Goal: Task Accomplishment & Management: Use online tool/utility

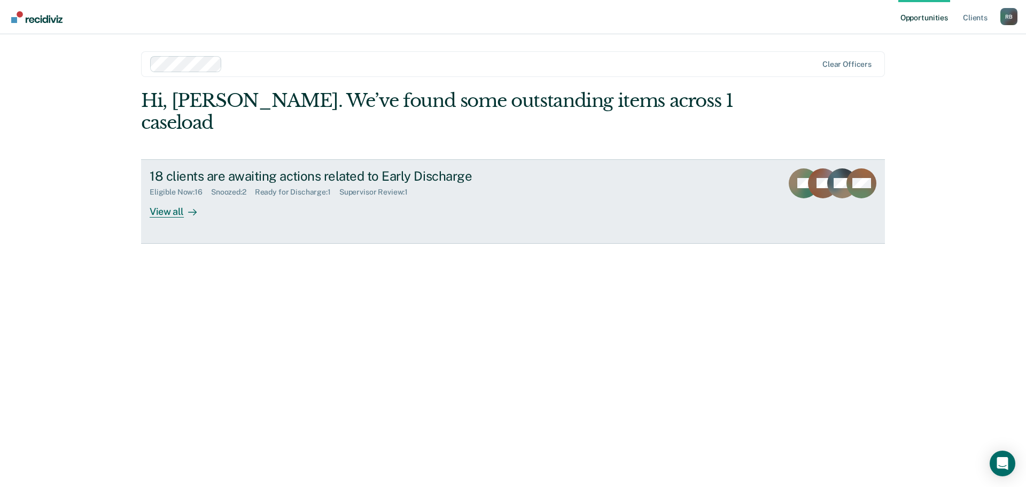
click at [166, 197] on div "View all" at bounding box center [180, 207] width 60 height 21
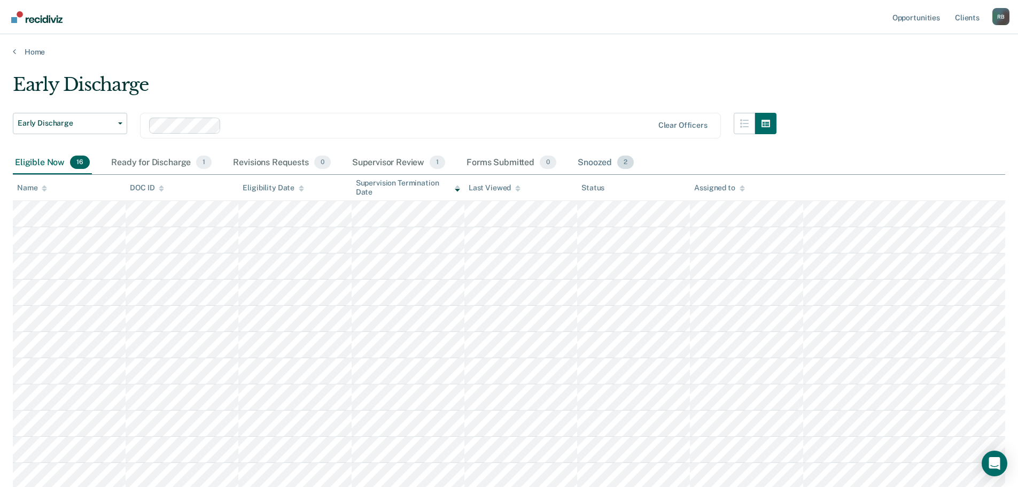
click at [595, 161] on div "Snoozed 2" at bounding box center [605, 163] width 60 height 24
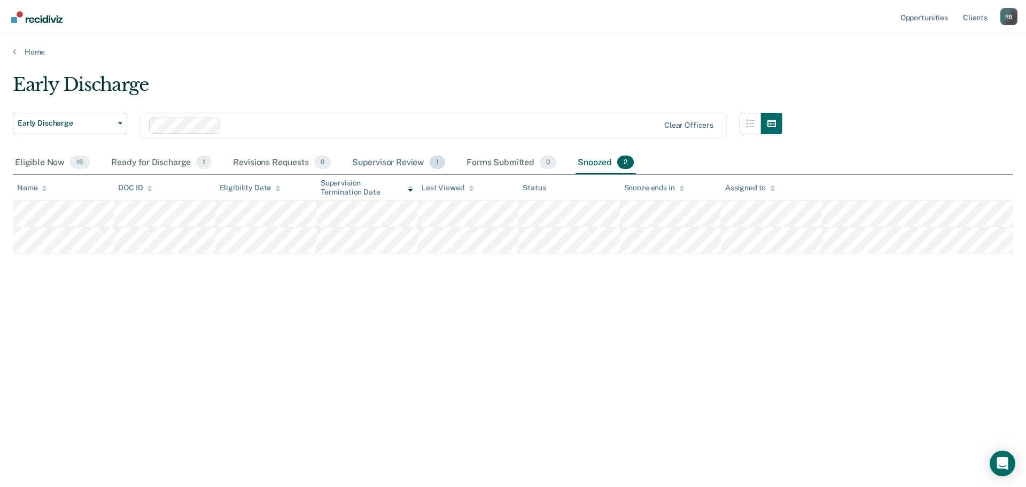
click at [392, 161] on div "Supervisor Review 1" at bounding box center [399, 163] width 98 height 24
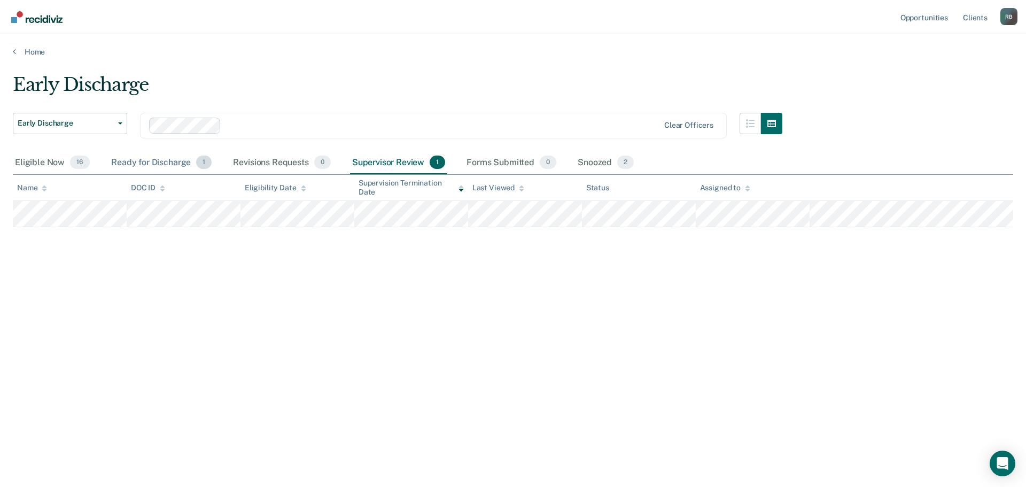
click at [144, 161] on div "Ready for Discharge 1" at bounding box center [161, 163] width 105 height 24
click at [47, 160] on div "Eligible Now 16" at bounding box center [52, 163] width 79 height 24
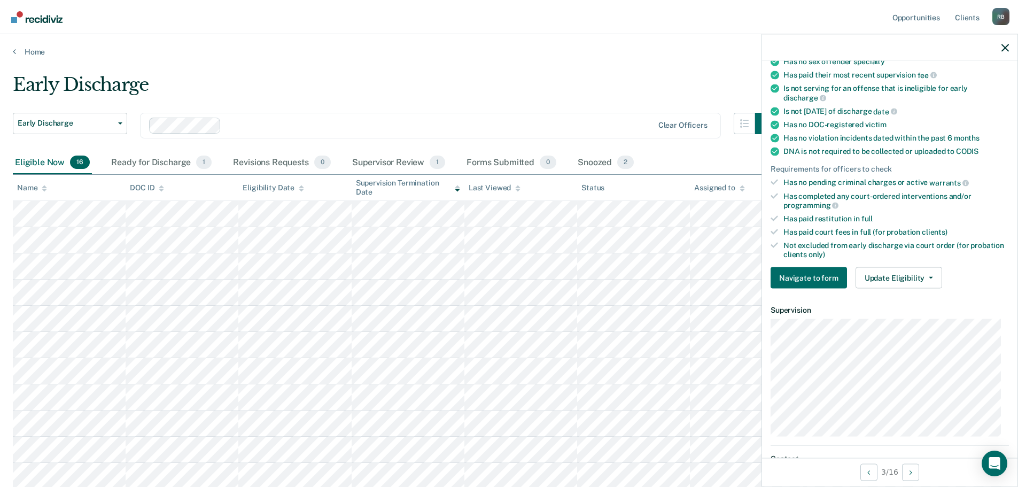
scroll to position [160, 0]
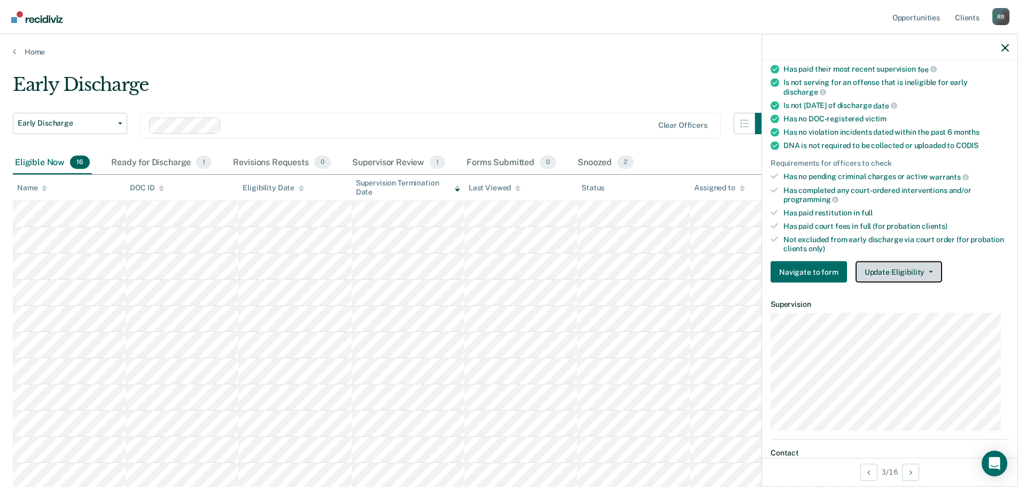
click at [928, 269] on button "Update Eligibility" at bounding box center [898, 271] width 87 height 21
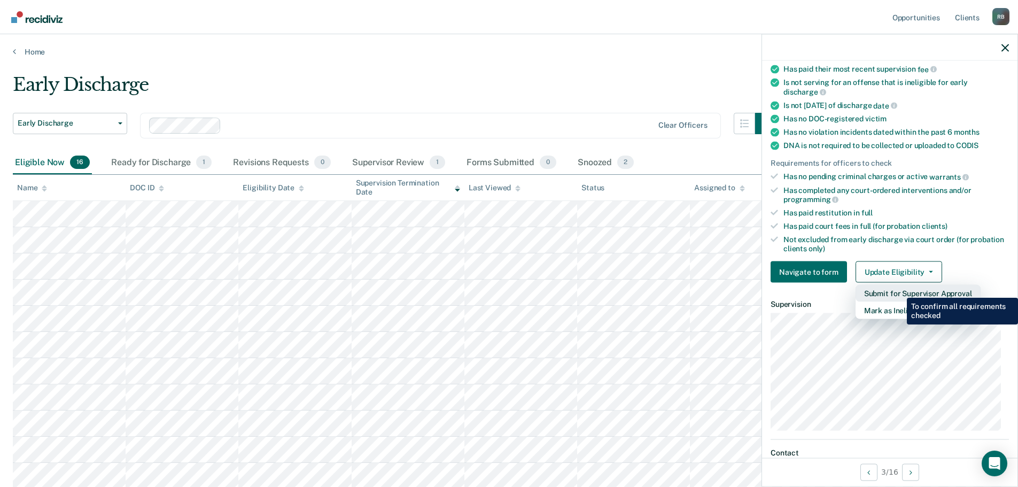
click at [899, 290] on button "Submit for Supervisor Approval" at bounding box center [917, 293] width 125 height 17
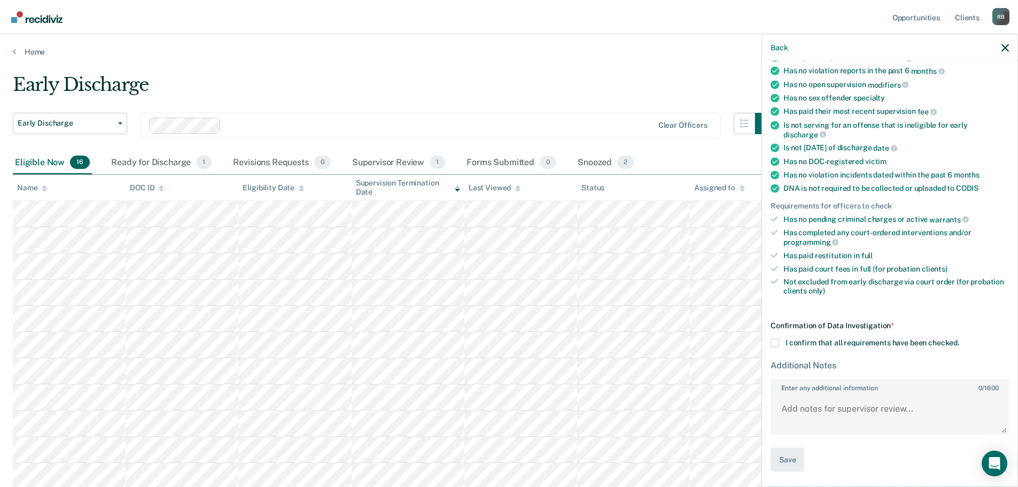
scroll to position [116, 0]
click at [775, 340] on span at bounding box center [775, 344] width 9 height 9
click at [959, 340] on input "I confirm that all requirements have been checked." at bounding box center [959, 340] width 0 height 0
click at [788, 456] on button "Save" at bounding box center [788, 461] width 34 height 24
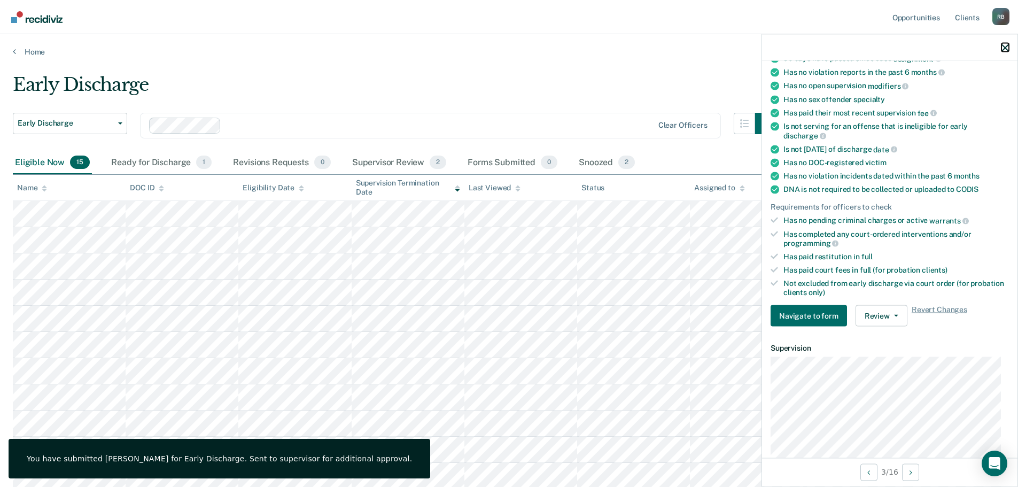
click at [1005, 44] on icon "button" at bounding box center [1004, 47] width 7 height 7
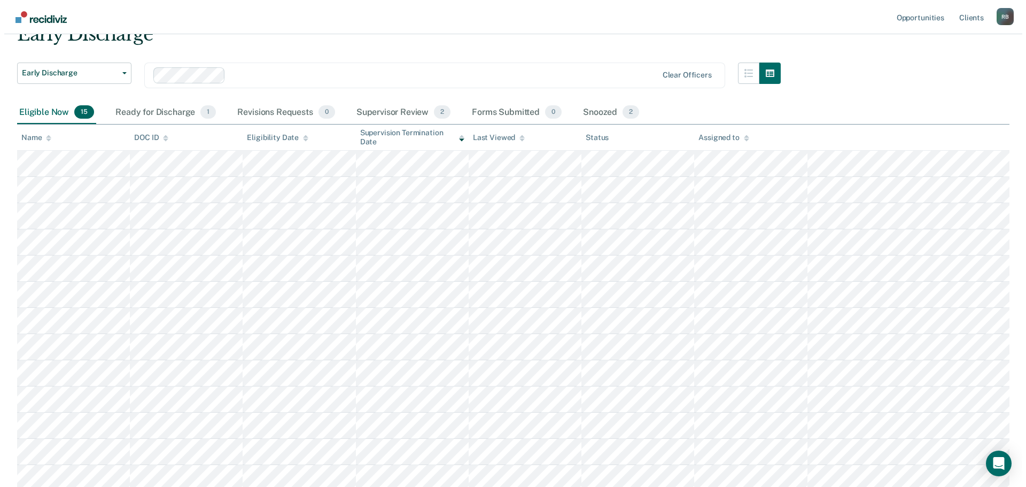
scroll to position [0, 0]
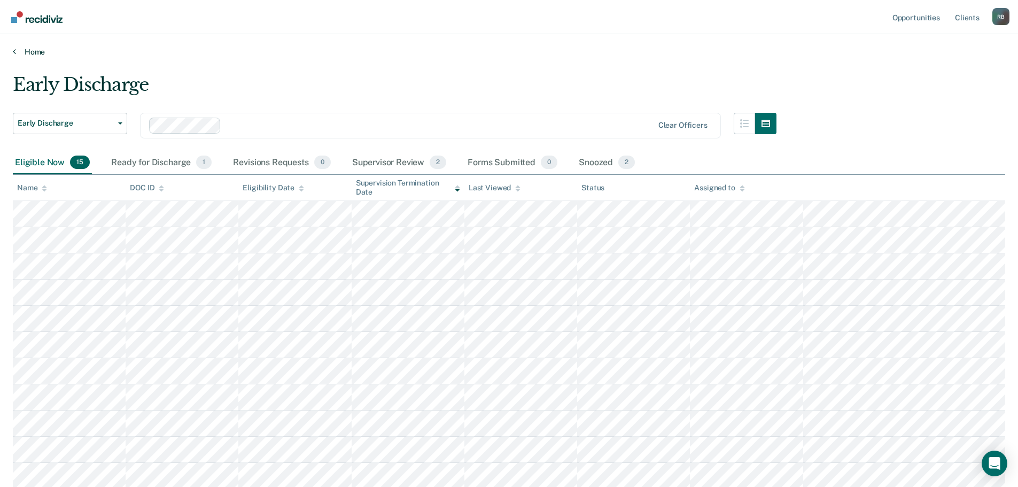
click at [32, 50] on link "Home" at bounding box center [509, 52] width 992 height 10
